Goal: Find specific page/section: Find specific page/section

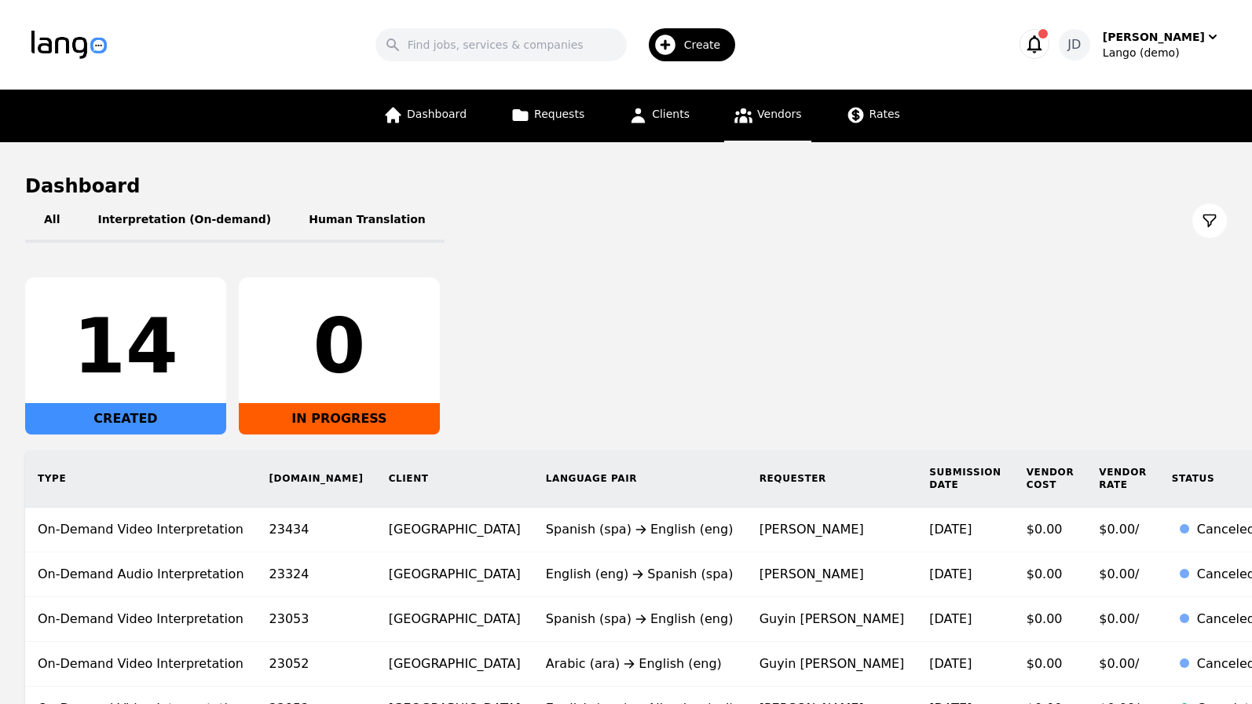
click at [775, 127] on link "Vendors" at bounding box center [767, 116] width 86 height 53
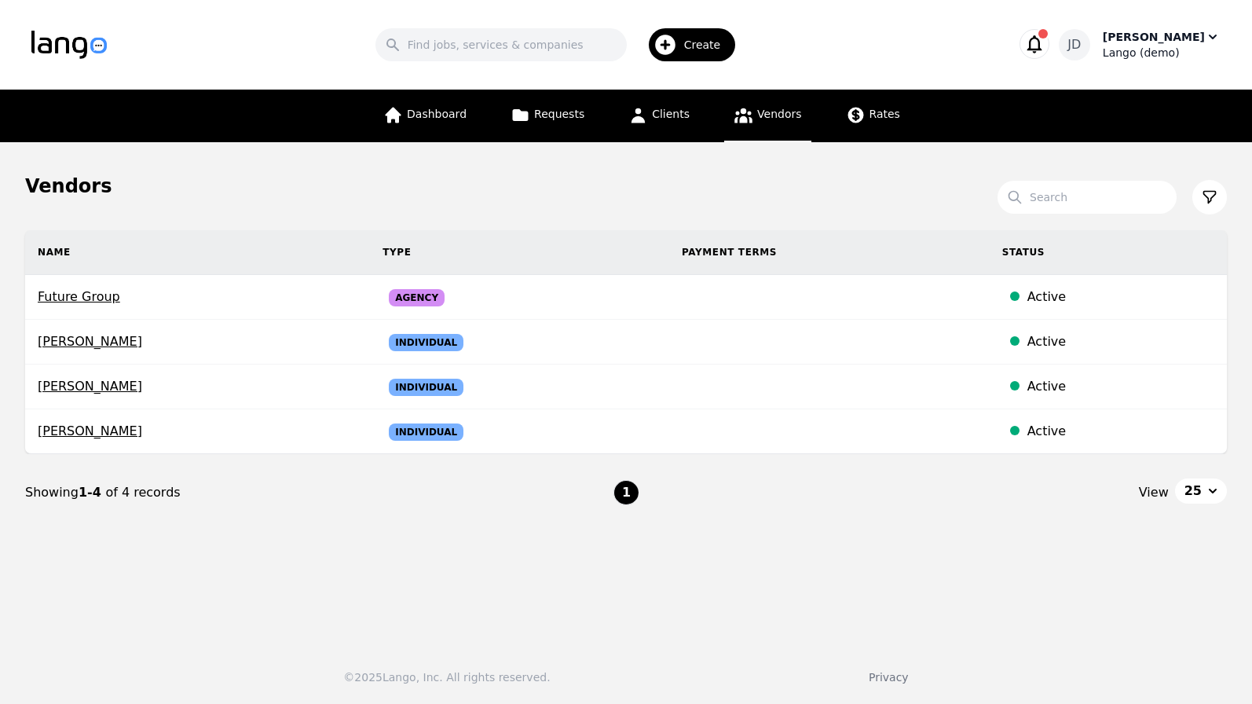
click at [1156, 48] on div "Lango (demo)" at bounding box center [1162, 53] width 118 height 16
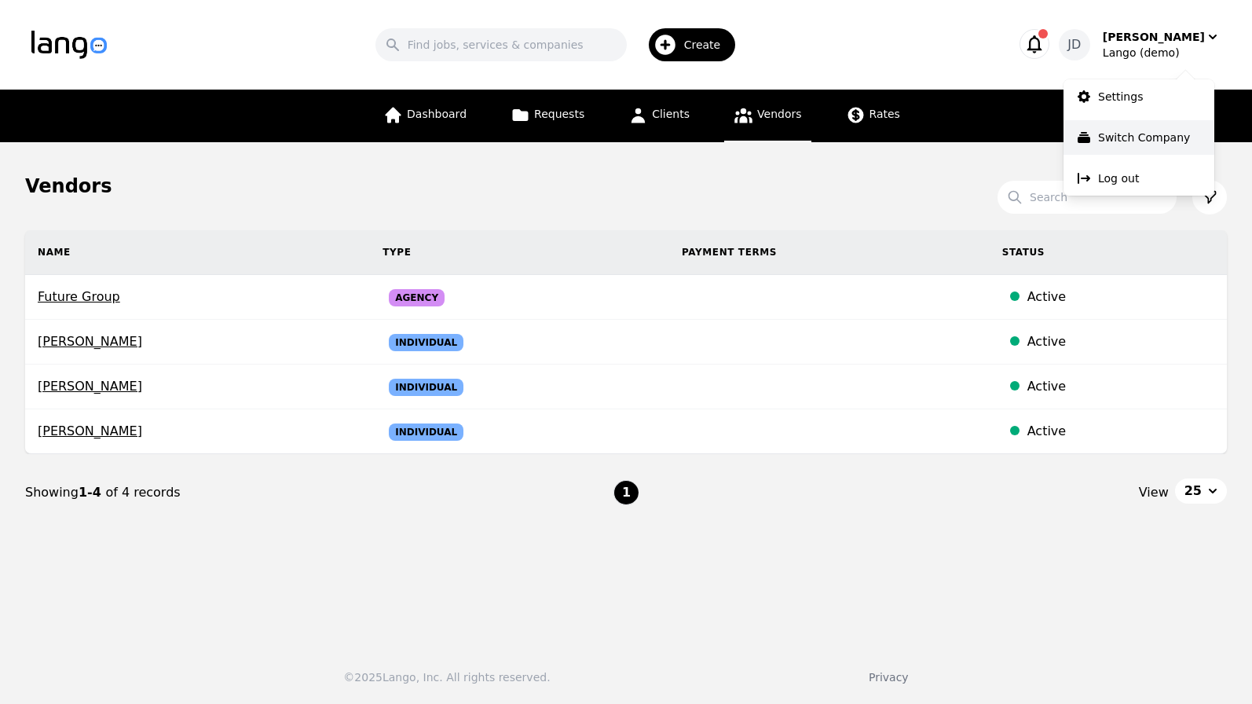
click at [1154, 134] on p "Switch Company" at bounding box center [1144, 138] width 92 height 16
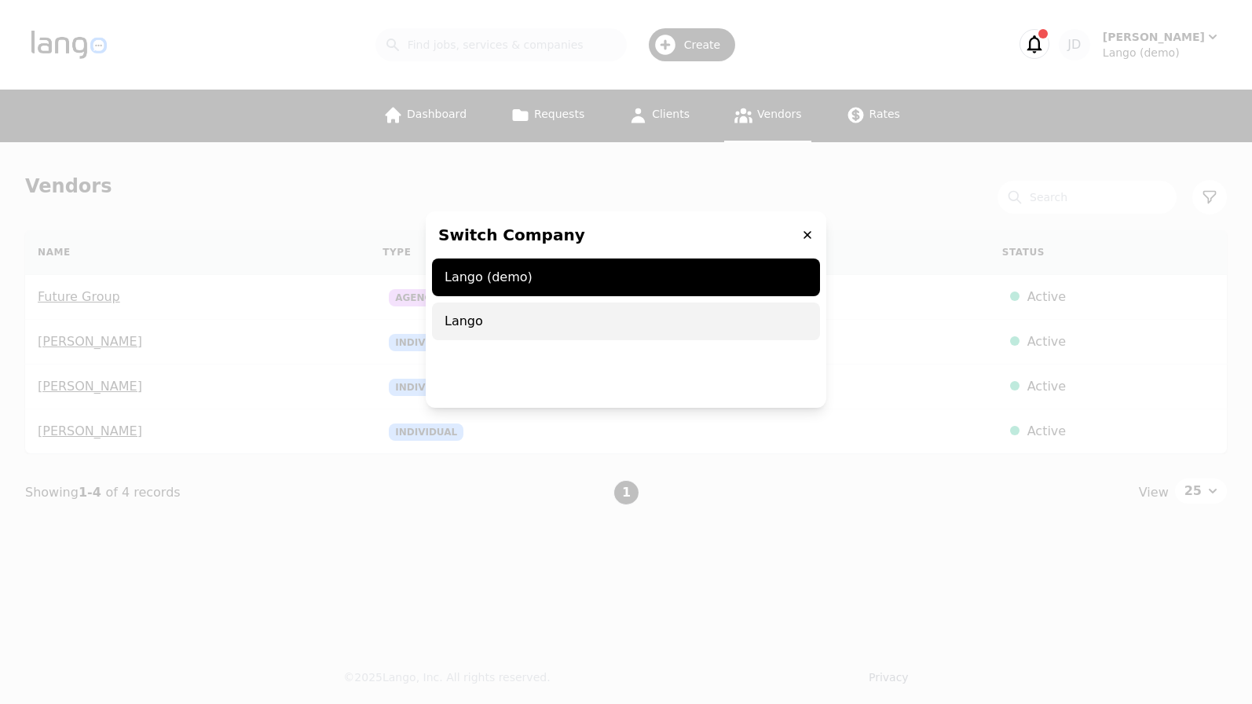
click at [533, 322] on span "Lango" at bounding box center [626, 321] width 388 height 38
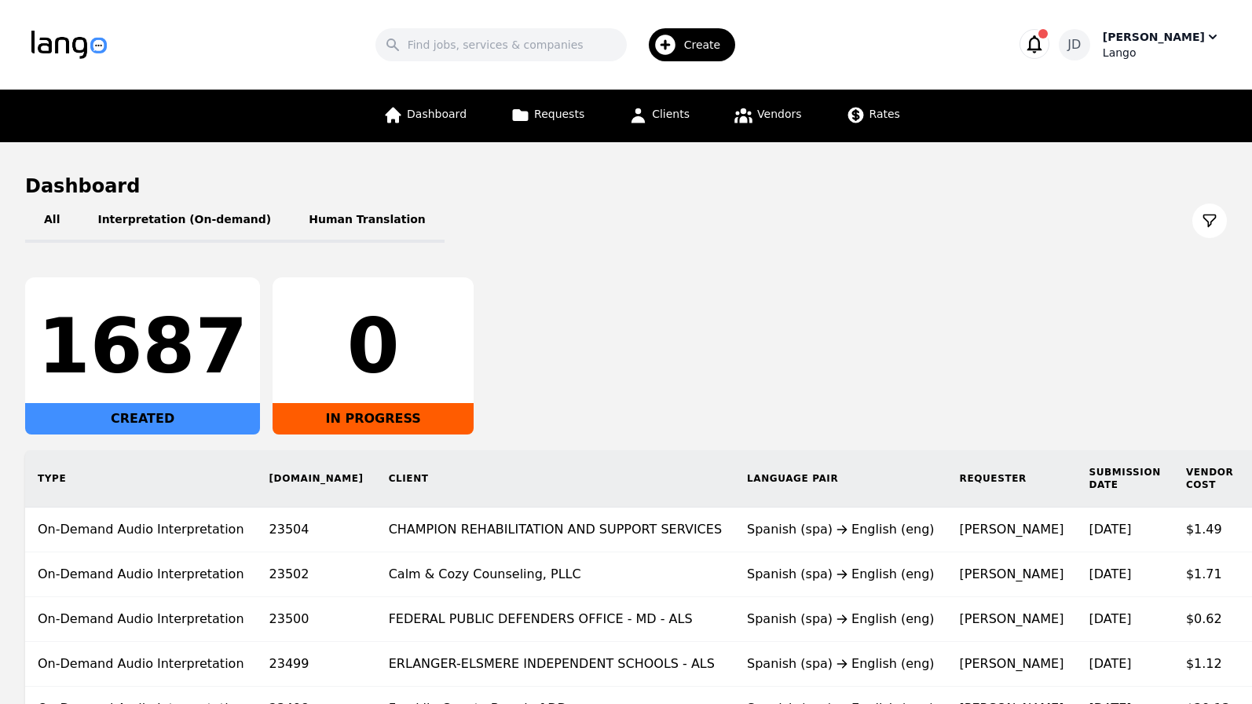
click at [1134, 54] on div "Lango" at bounding box center [1162, 53] width 118 height 16
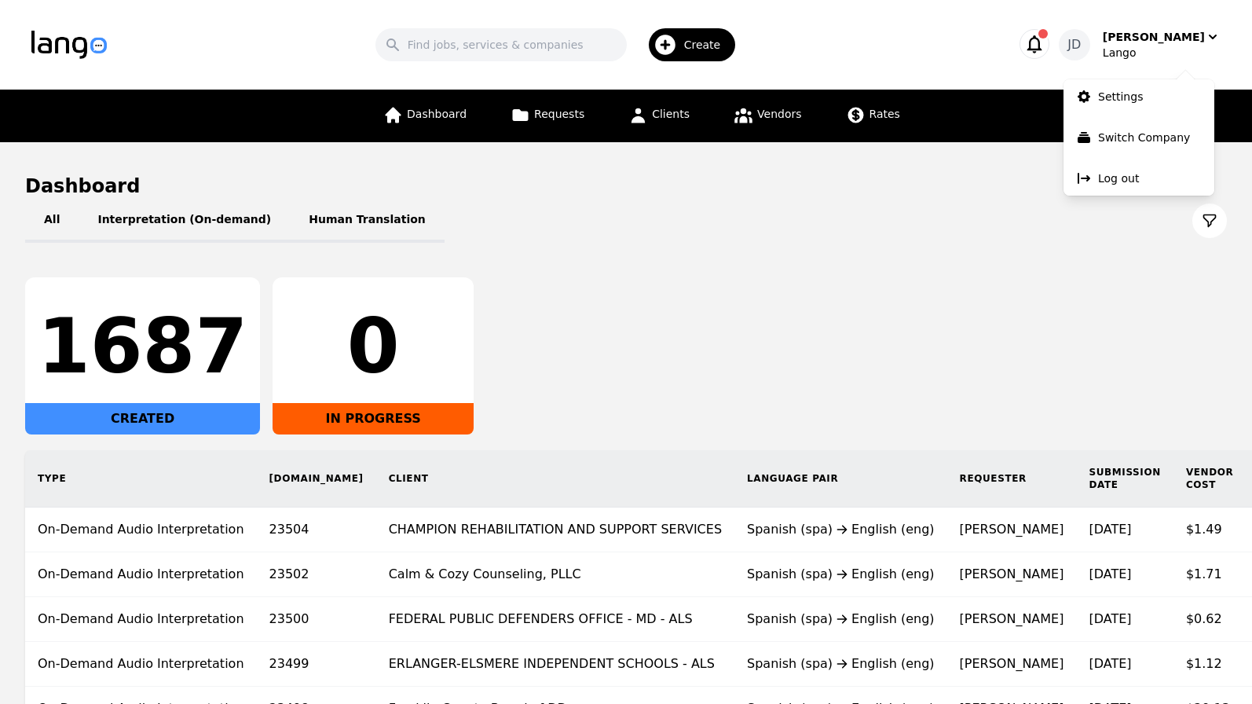
click at [991, 214] on div "All Interpretation (On-demand) Human Translation" at bounding box center [626, 221] width 1202 height 44
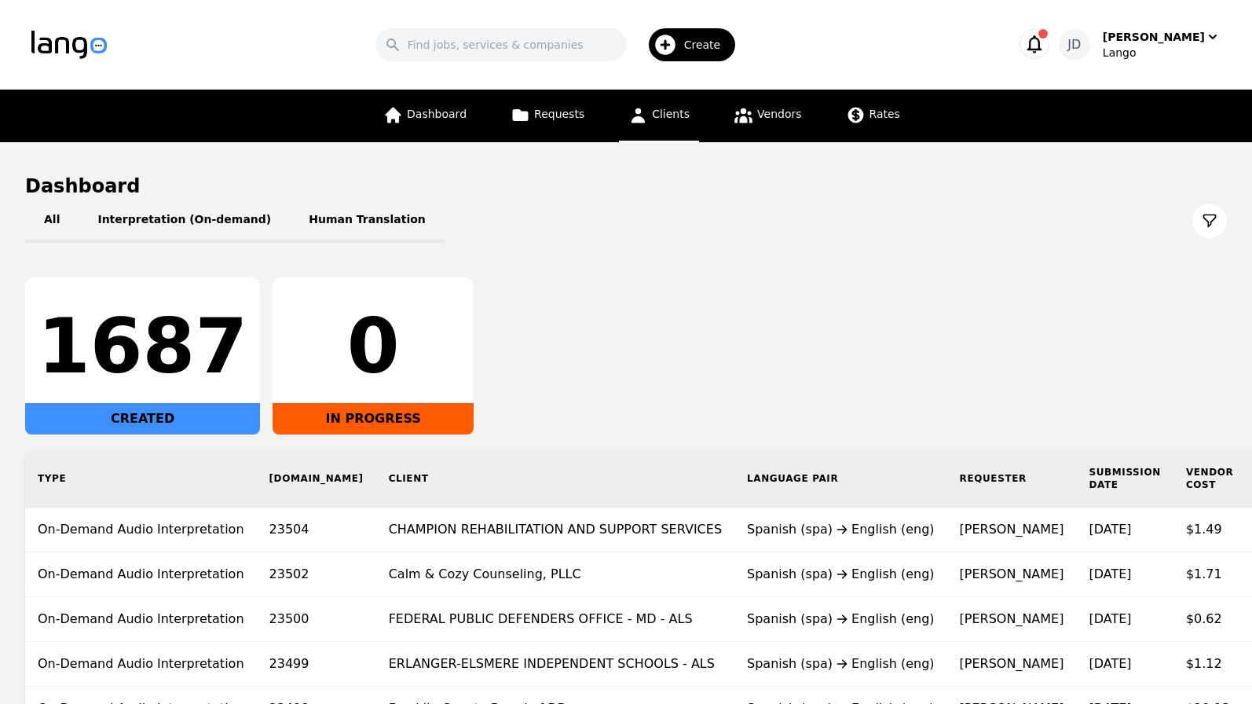
click at [658, 126] on link "Clients" at bounding box center [659, 116] width 80 height 53
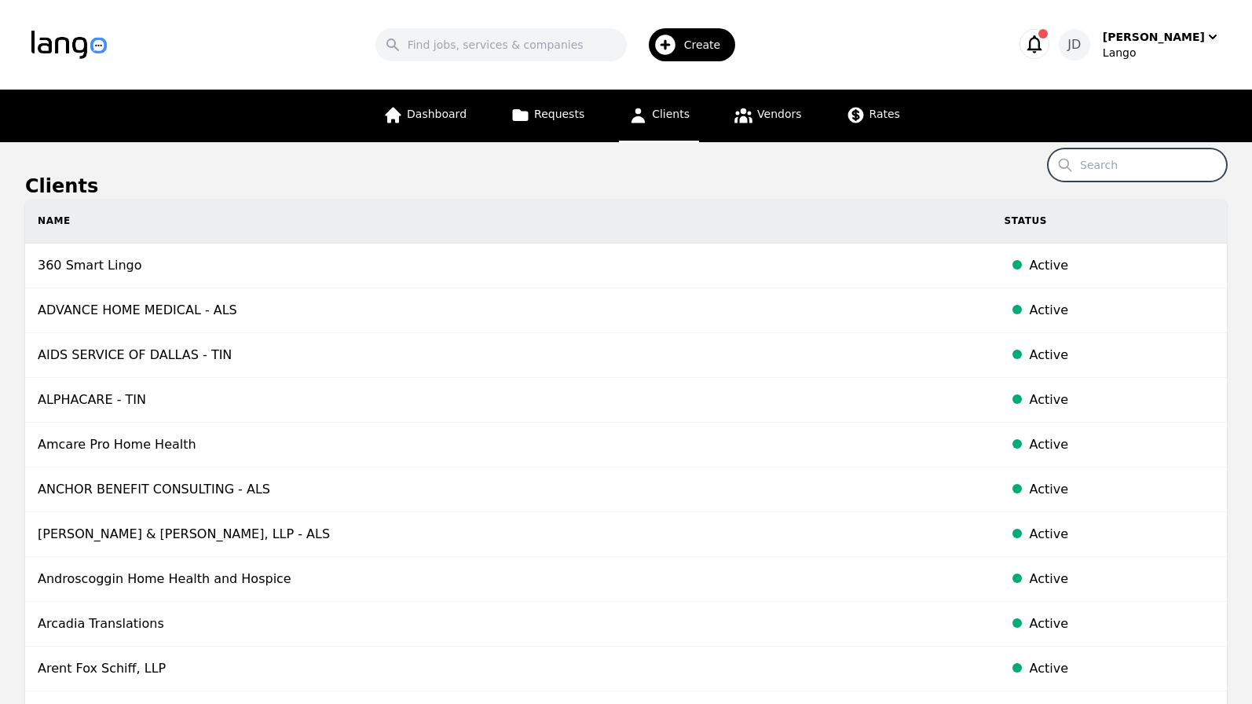
click at [1120, 167] on input "Search" at bounding box center [1137, 164] width 179 height 33
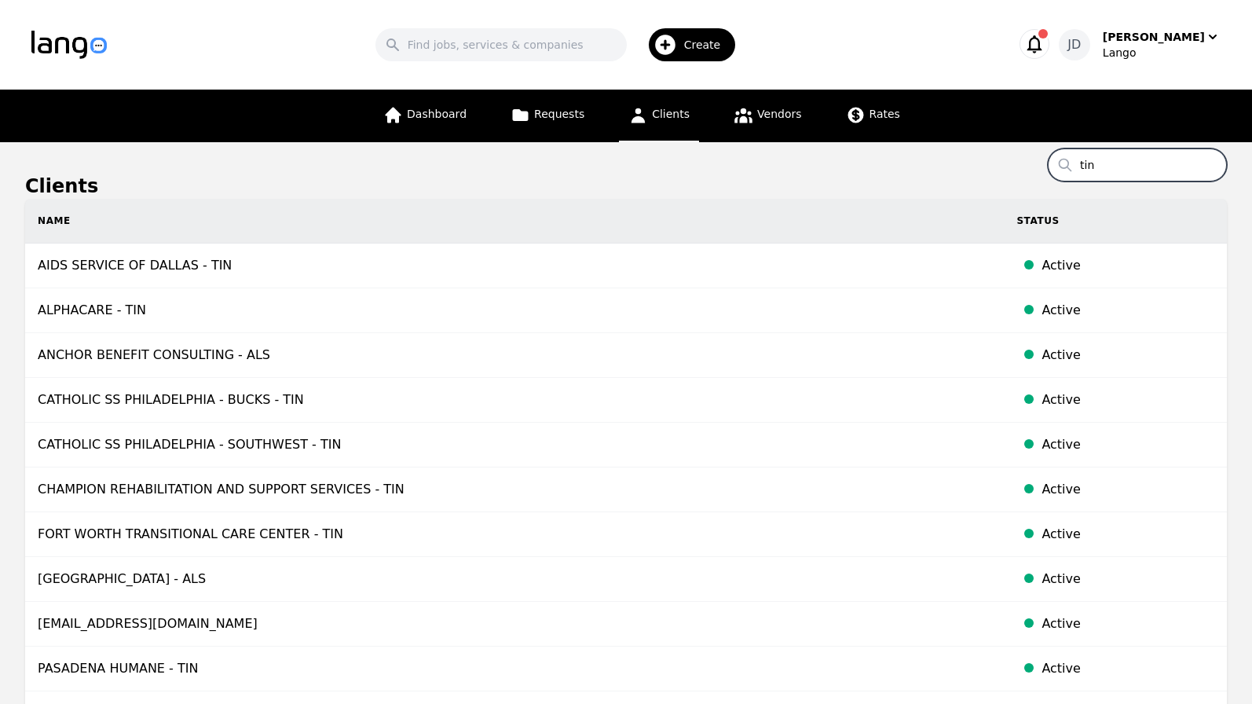
type input "tin"
click at [949, 156] on main "Clients Search tin Name Status AIDS SERVICE OF DALLAS - TIN Active ALPHACARE - …" at bounding box center [626, 515] width 1252 height 747
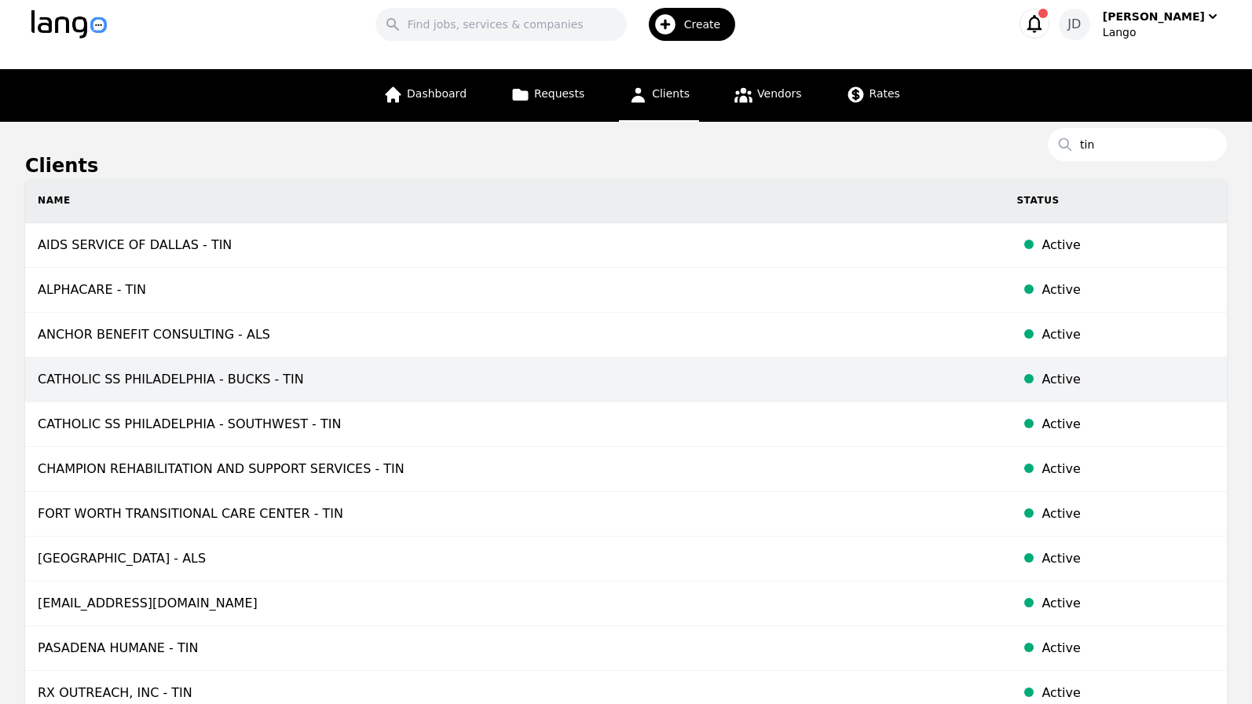
scroll to position [22, 0]
